Goal: Information Seeking & Learning: Learn about a topic

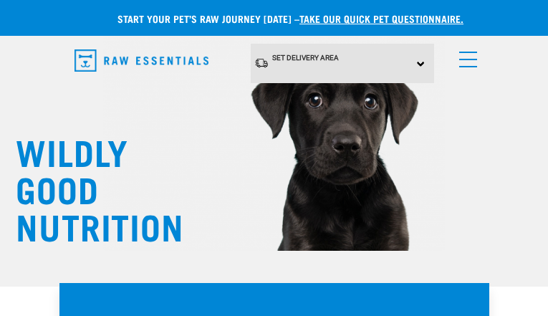
type input "[PERSON_NAME][EMAIL_ADDRESS][PERSON_NAME][PERSON_NAME][DOMAIN_NAME]"
type input "HJyXWVOiGZWMeSSK"
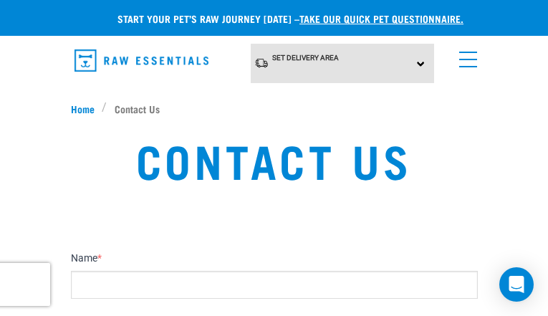
type input "fQIymOnT"
type input "aimee.stern@dinsmore.com"
type input "ITWdwBKYSUk"
type input "zGIRHSdQ"
type input "[PERSON_NAME][EMAIL_ADDRESS][PERSON_NAME][PERSON_NAME][DOMAIN_NAME]"
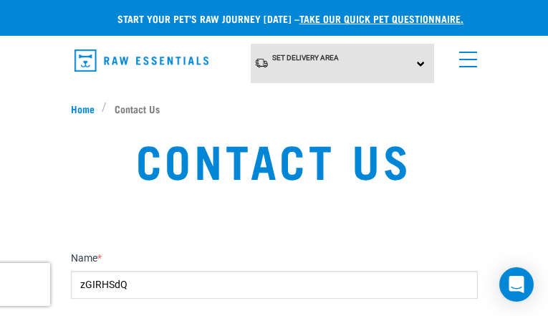
type input "wFxRbTJMaLeD"
